Goal: Task Accomplishment & Management: Use online tool/utility

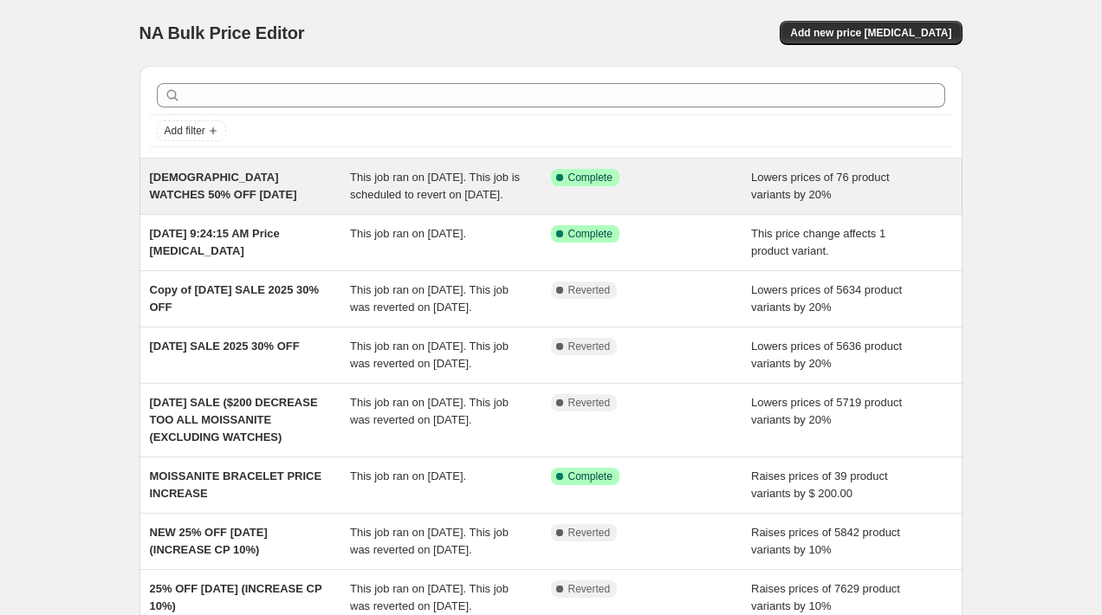
click at [279, 184] on div "[DEMOGRAPHIC_DATA] WATCHES 50% OFF [DATE]" at bounding box center [250, 186] width 201 height 35
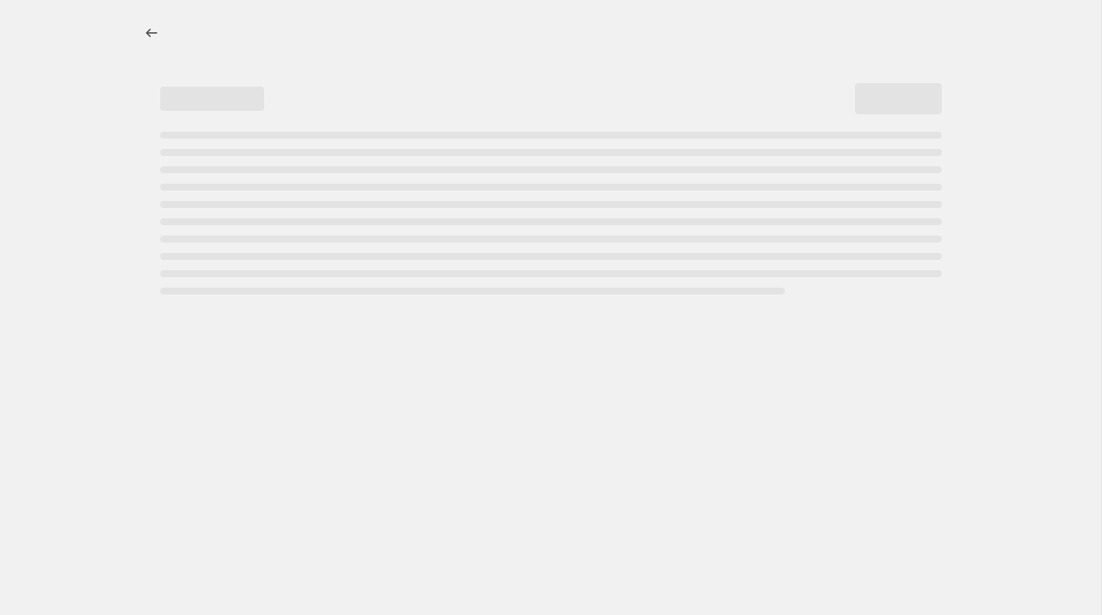
select select "percentage"
select select "pp"
select select "collection"
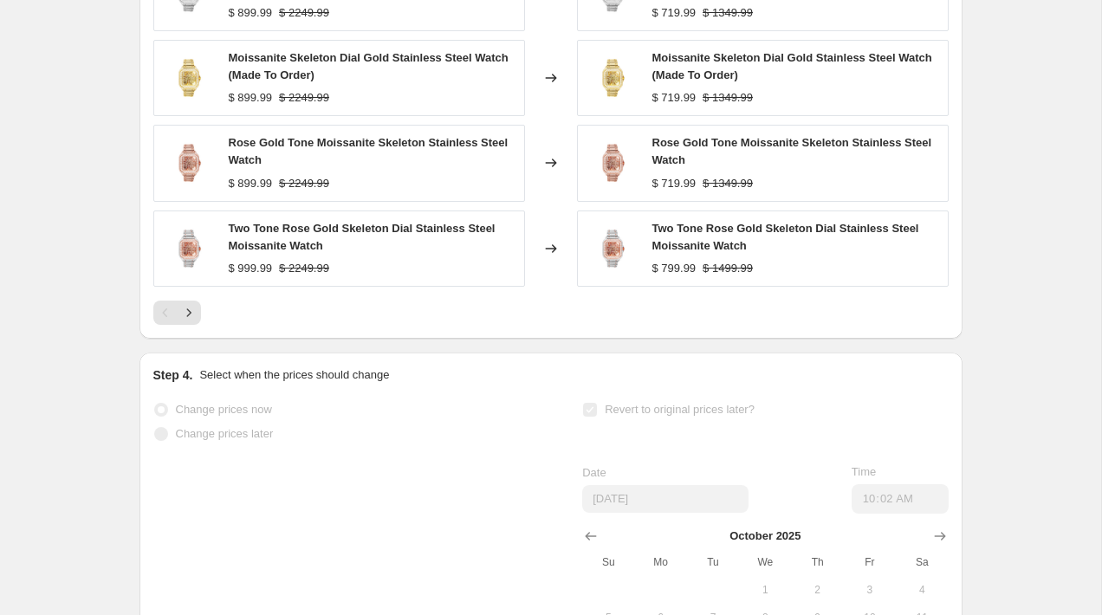
scroll to position [1590, 0]
